Goal: Find specific fact: Find specific fact

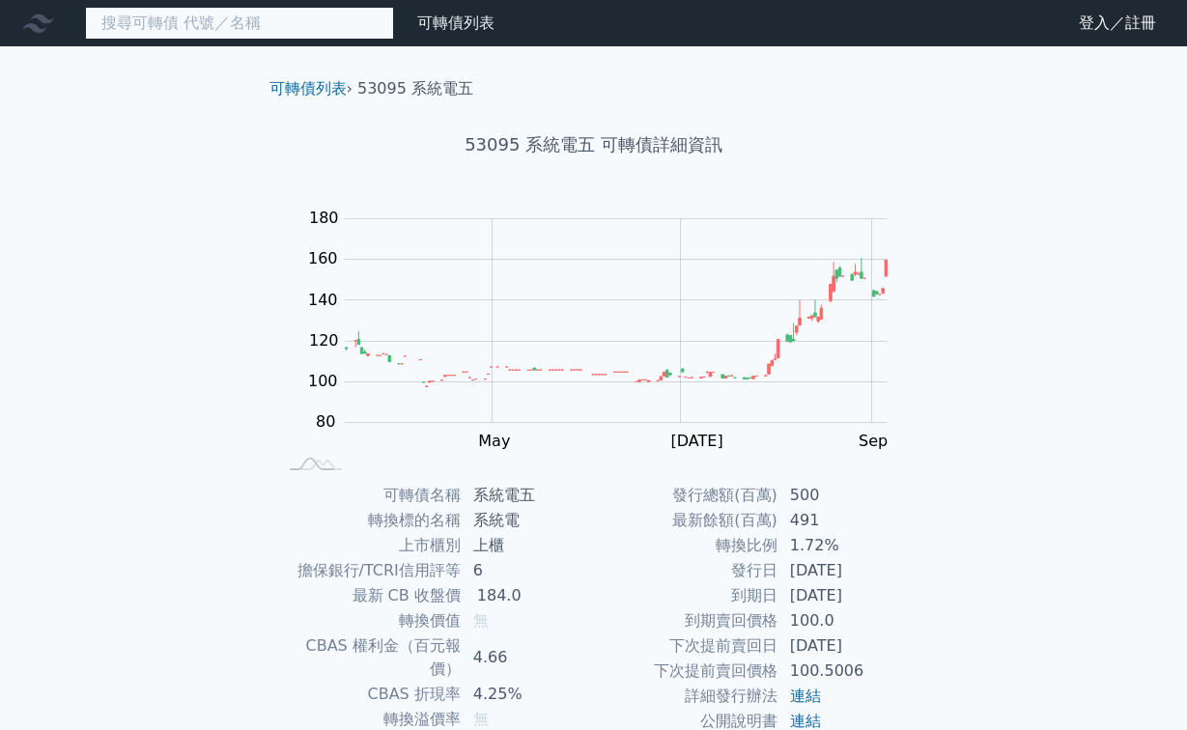
click at [363, 20] on input at bounding box center [239, 23] width 309 height 33
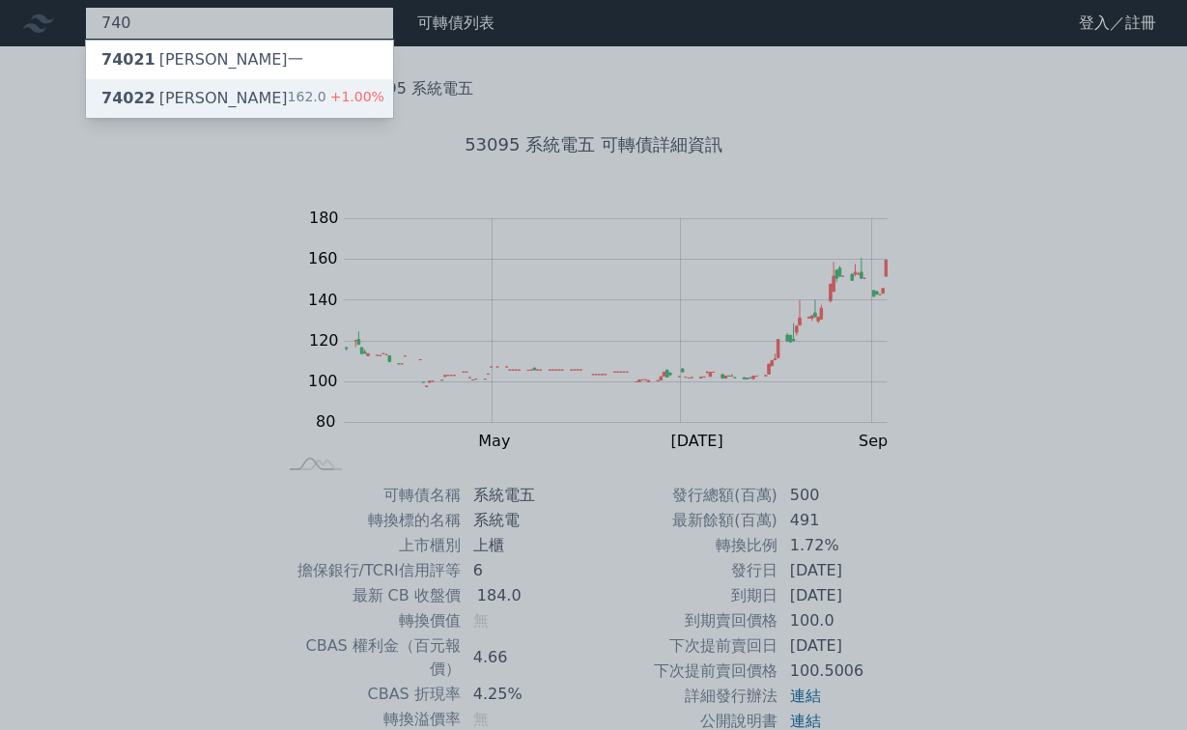
type input "740"
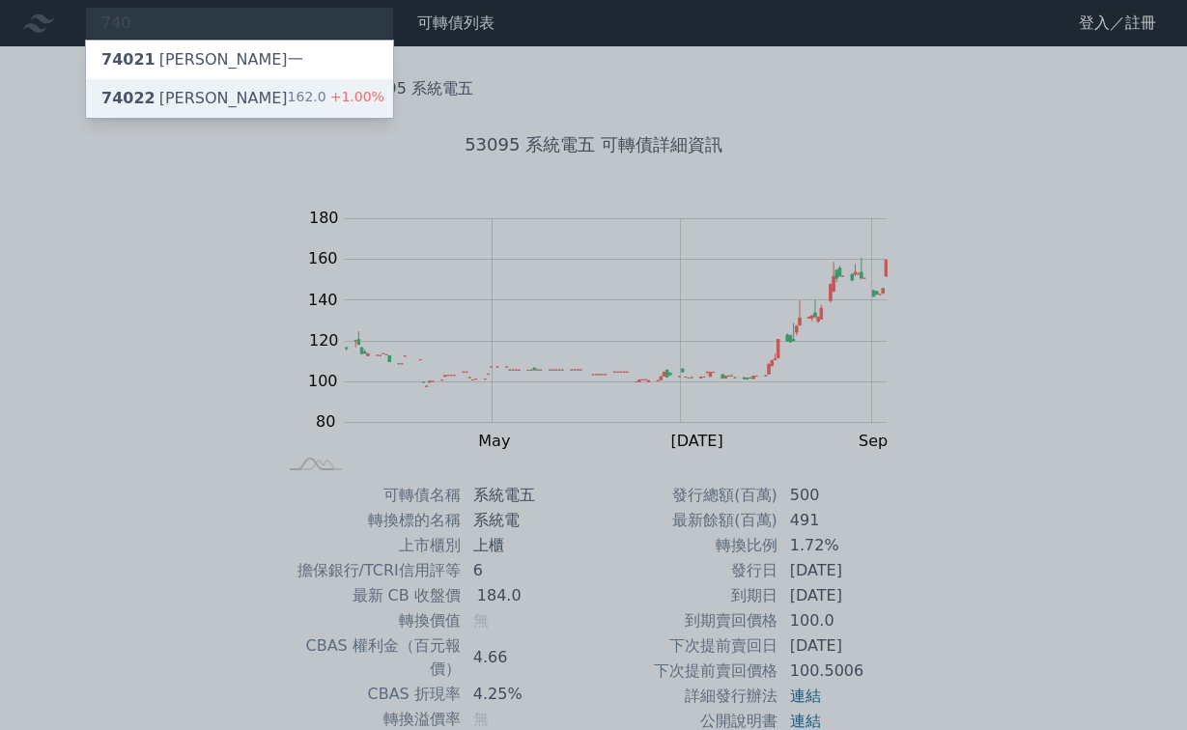
click at [160, 97] on div "74022 [PERSON_NAME]" at bounding box center [194, 98] width 186 height 23
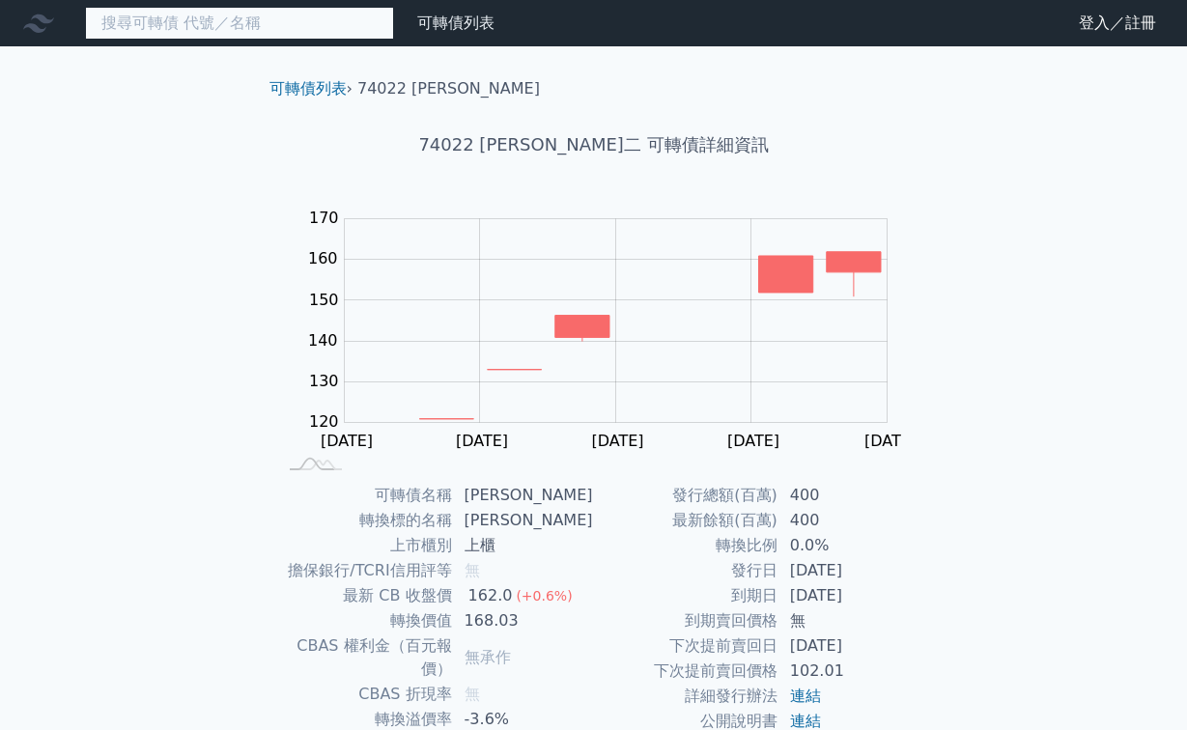
click at [253, 25] on input at bounding box center [239, 23] width 309 height 33
type input "6"
type input "0"
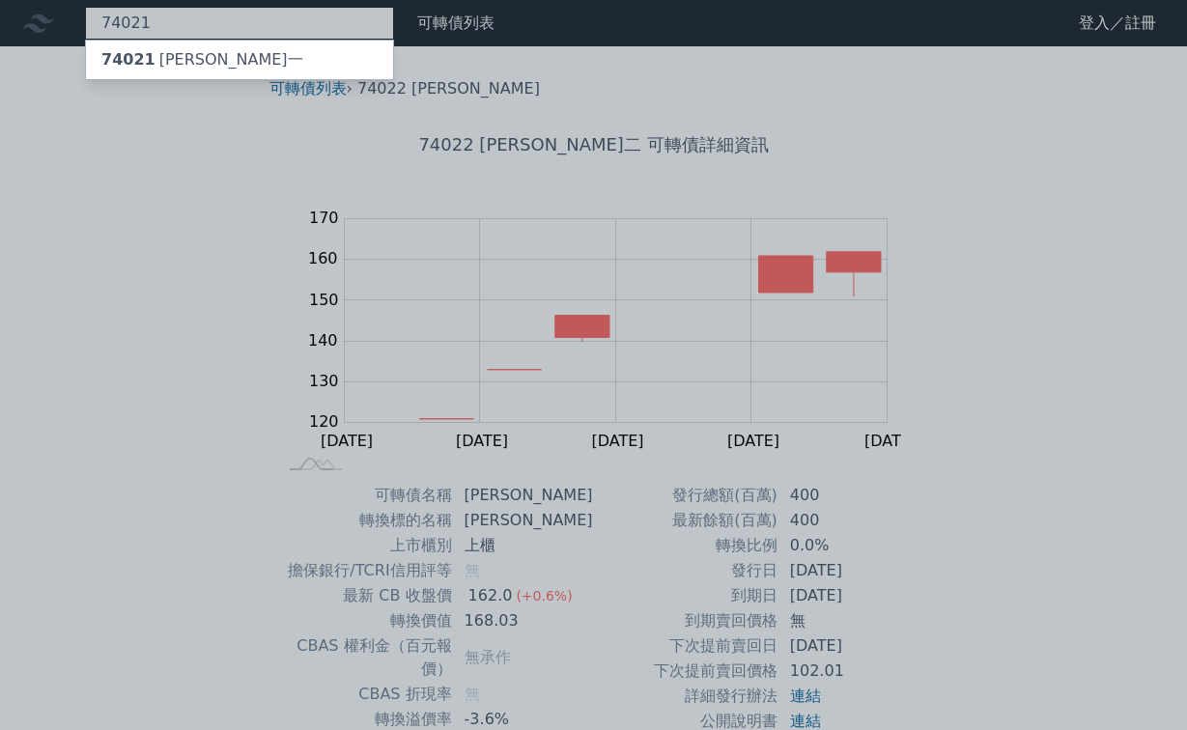
type input "74021"
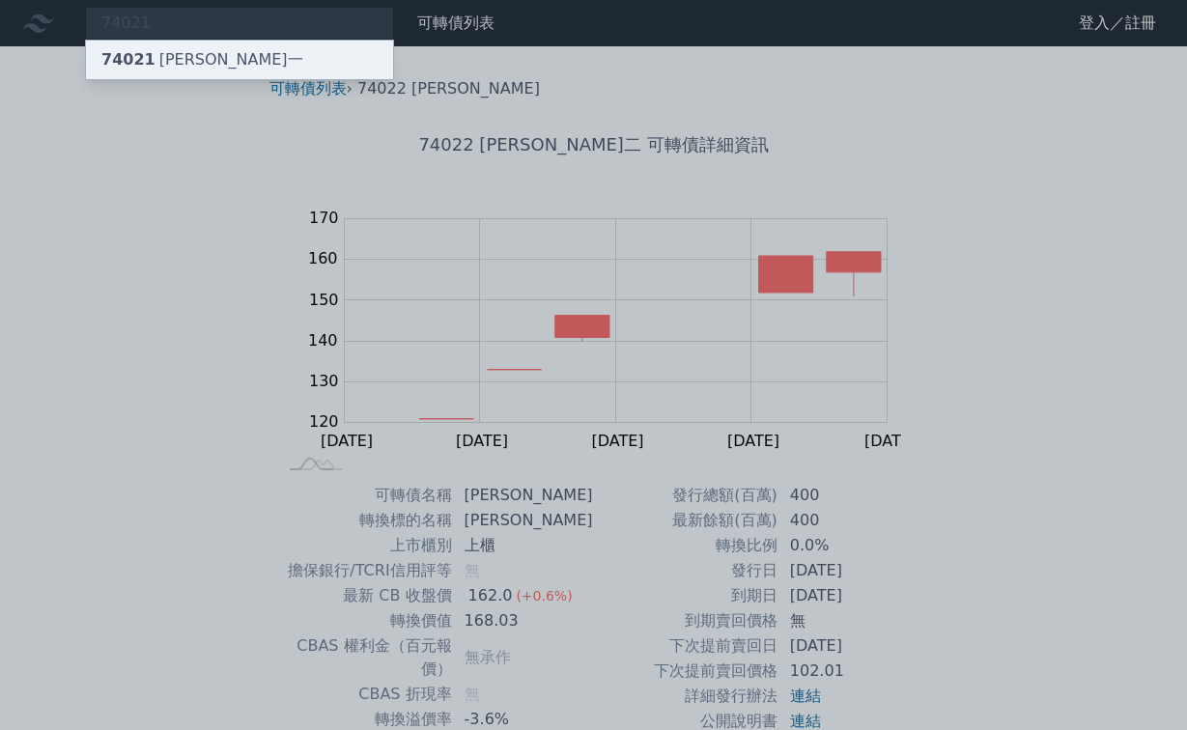
click at [164, 62] on div "74021 [PERSON_NAME]一" at bounding box center [202, 59] width 202 height 23
